Goal: Transaction & Acquisition: Download file/media

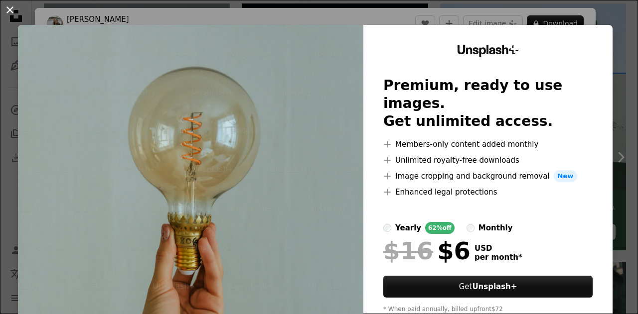
click at [11, 11] on button "An X shape" at bounding box center [10, 10] width 12 height 12
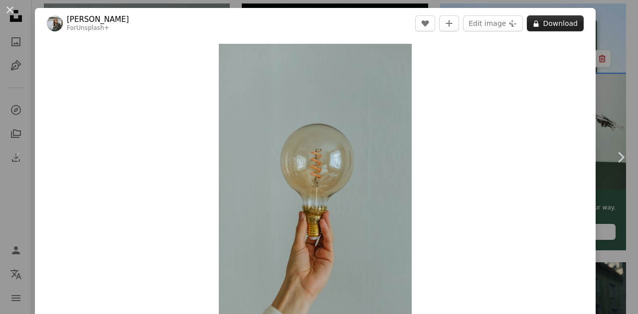
click at [560, 21] on button "A lock Download" at bounding box center [555, 23] width 57 height 16
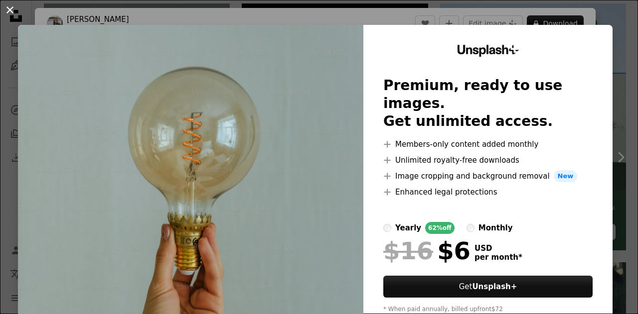
click at [9, 6] on button "An X shape" at bounding box center [10, 10] width 12 height 12
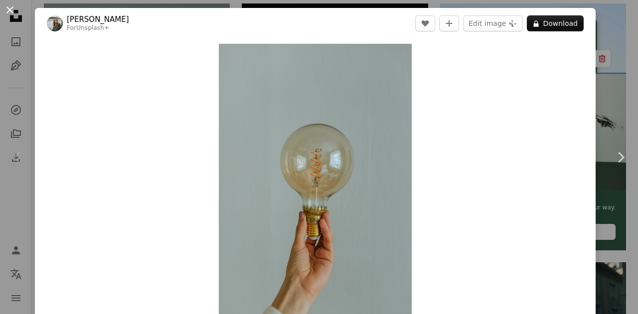
click at [11, 8] on button "An X shape" at bounding box center [10, 10] width 12 height 12
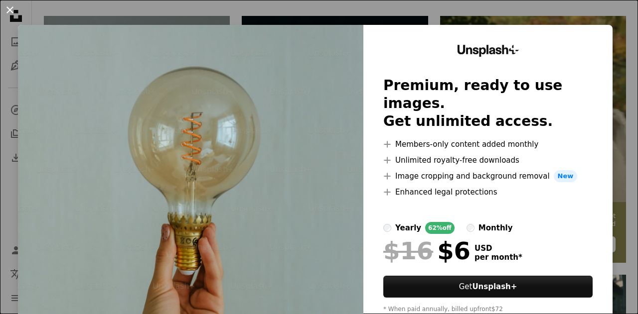
click at [9, 7] on button "An X shape" at bounding box center [10, 10] width 12 height 12
